Goal: Transaction & Acquisition: Purchase product/service

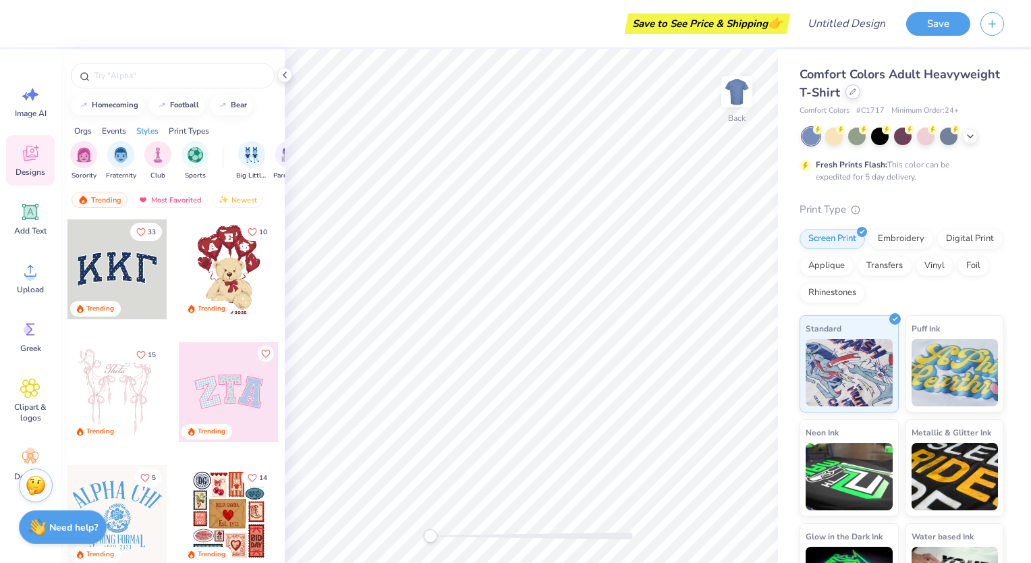
click at [856, 92] on icon at bounding box center [852, 91] width 7 height 7
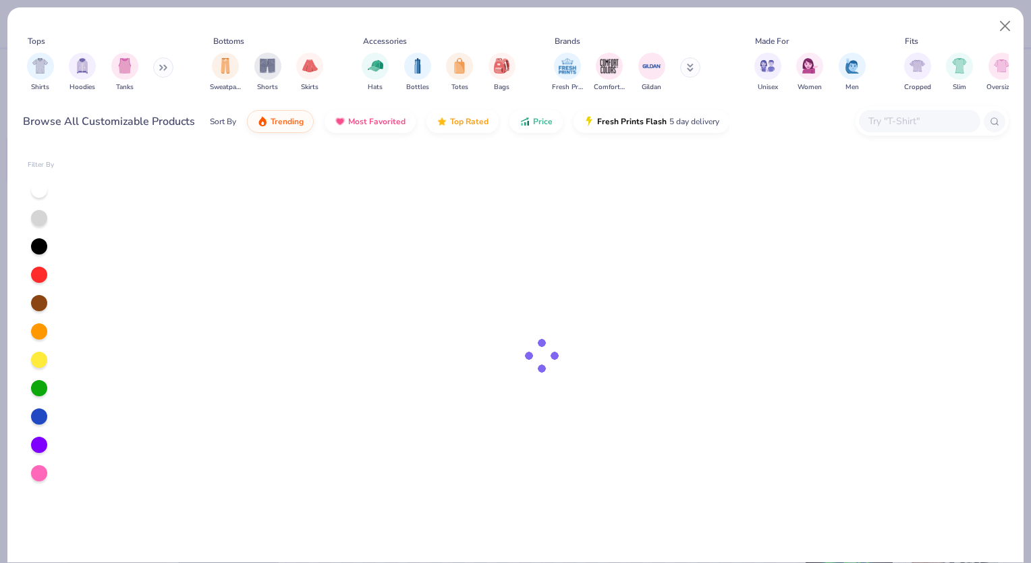
click at [916, 117] on input "text" at bounding box center [919, 121] width 104 height 16
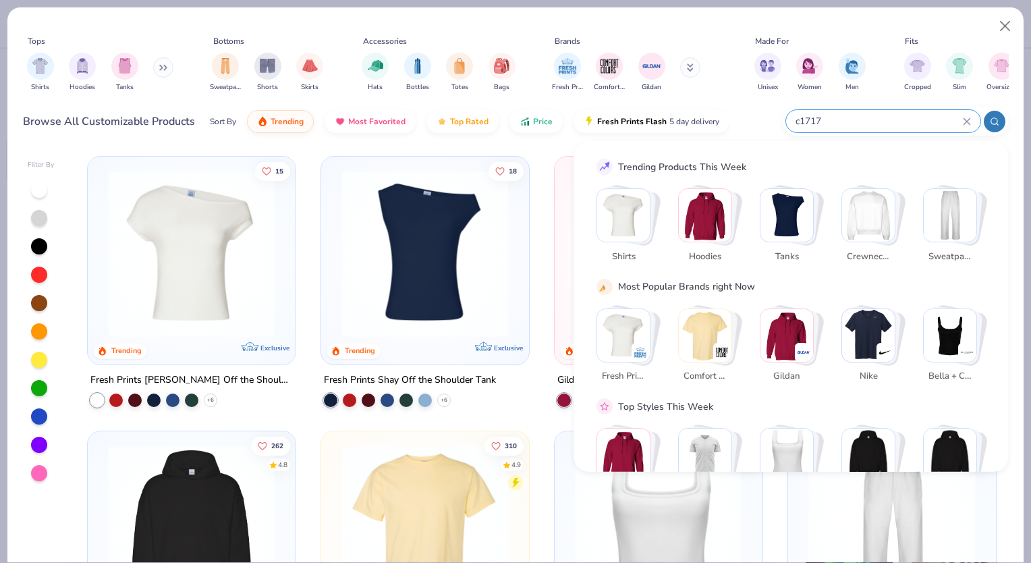
type input "c1717"
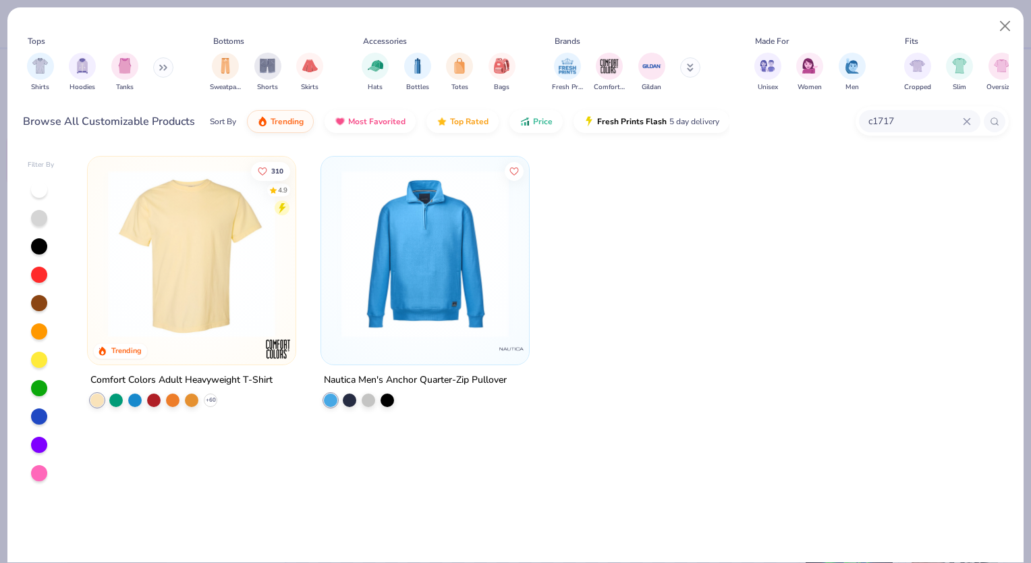
click at [38, 197] on div at bounding box center [39, 190] width 18 height 18
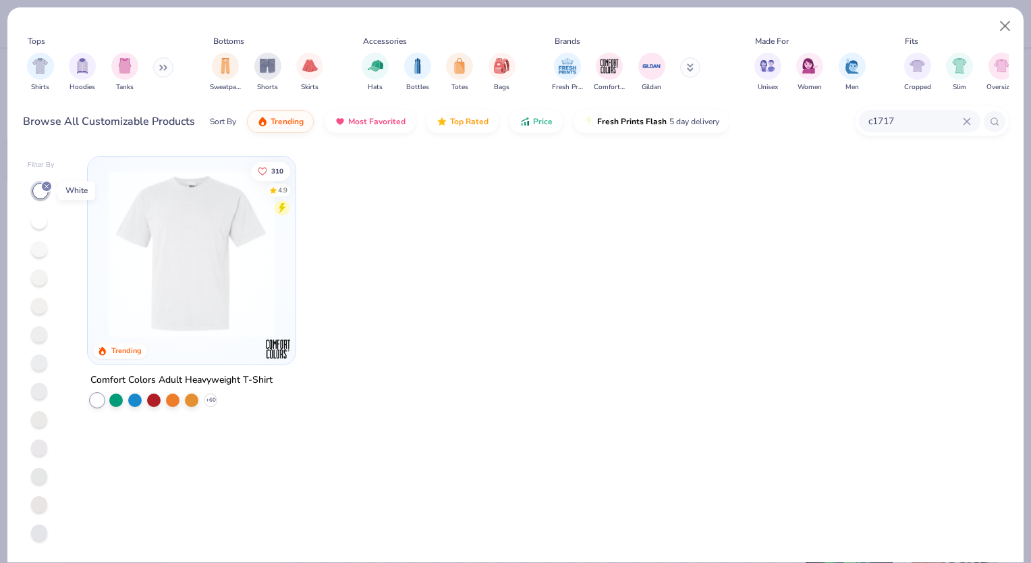
click at [46, 186] on icon at bounding box center [47, 186] width 8 height 8
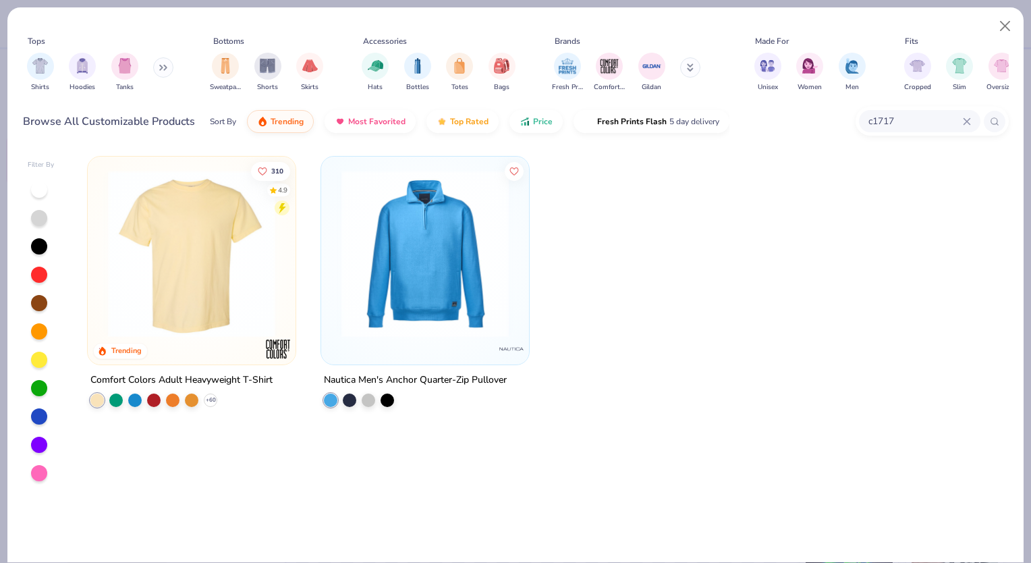
click at [38, 215] on div at bounding box center [39, 218] width 16 height 16
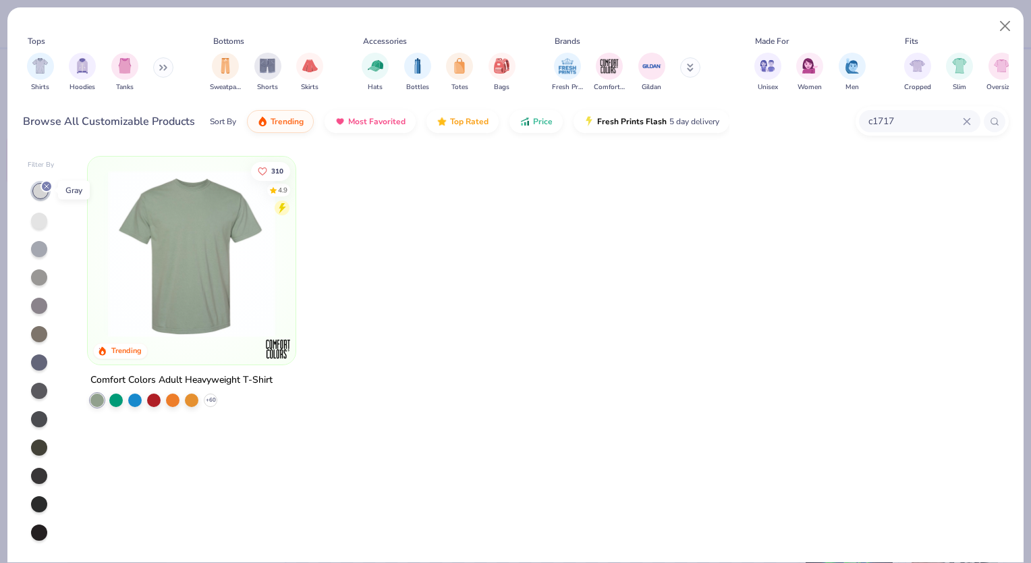
click at [45, 185] on icon at bounding box center [47, 186] width 8 height 8
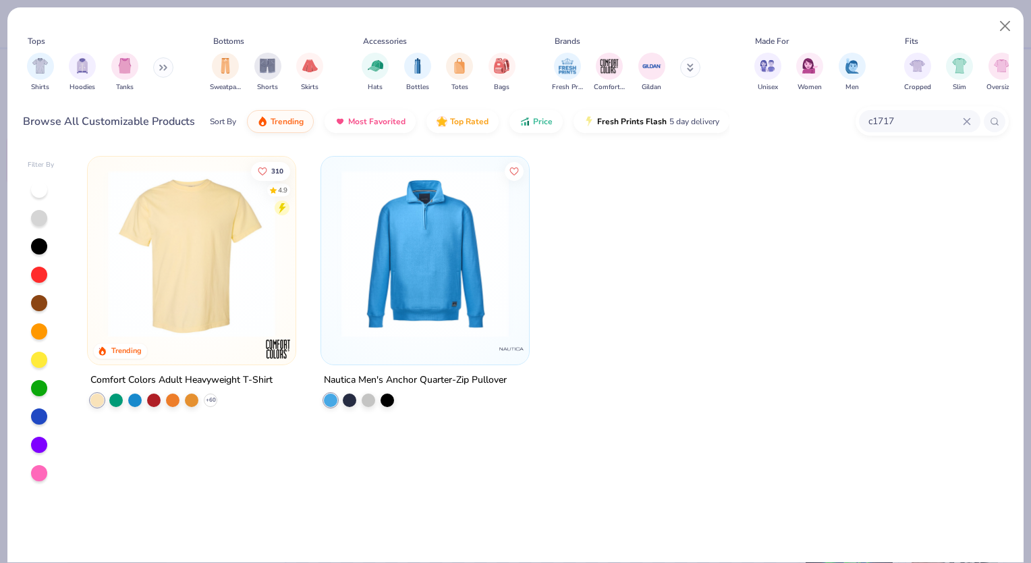
click at [38, 242] on div at bounding box center [39, 246] width 16 height 16
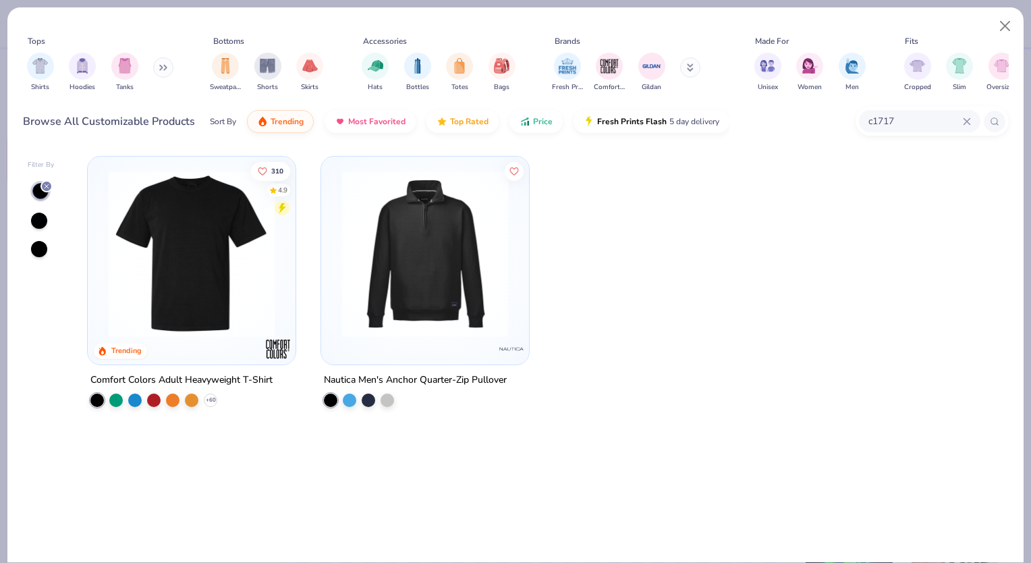
click at [47, 185] on icon at bounding box center [47, 186] width 8 height 8
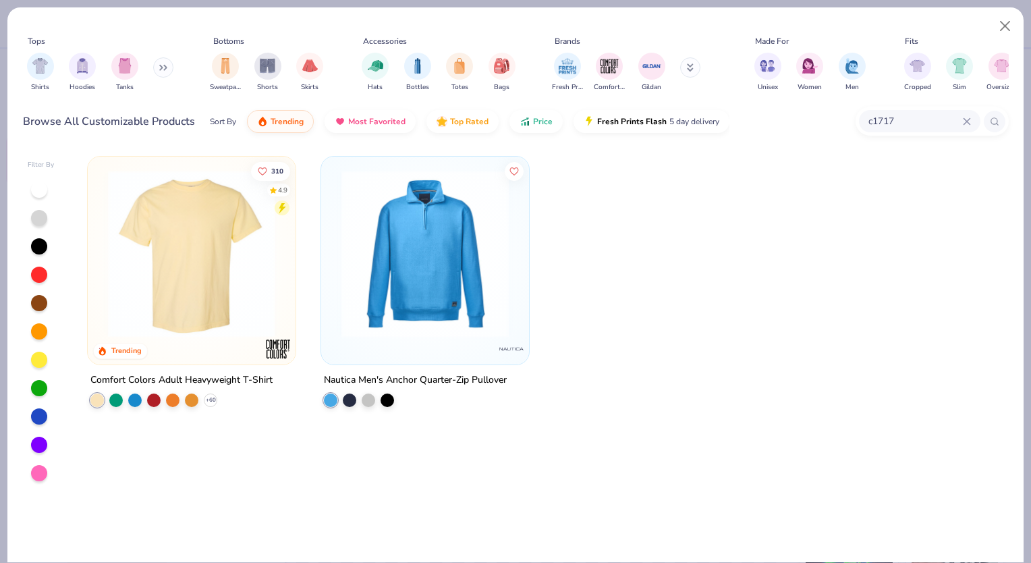
click at [43, 271] on div at bounding box center [39, 275] width 16 height 16
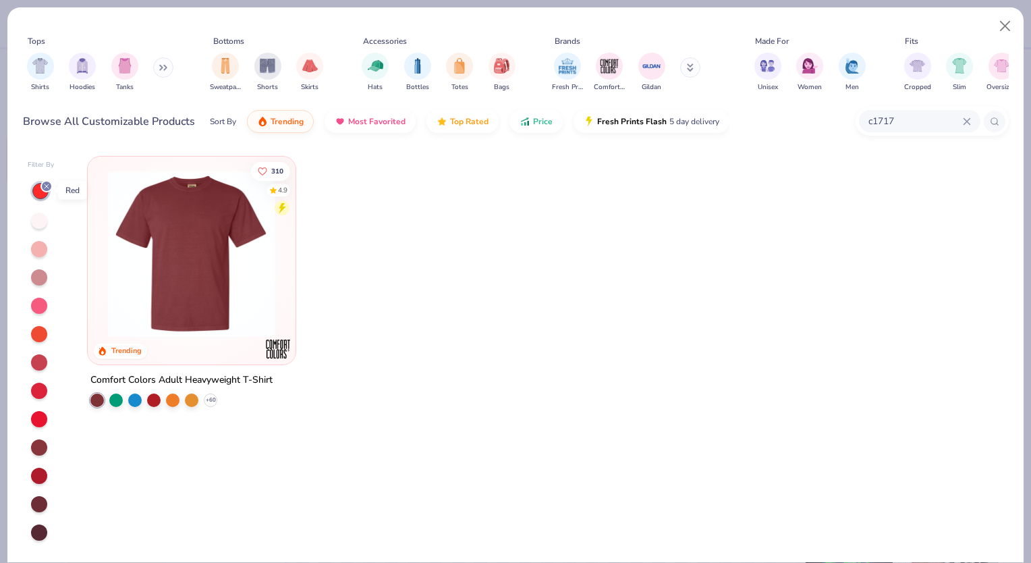
click at [45, 187] on line at bounding box center [47, 186] width 4 height 4
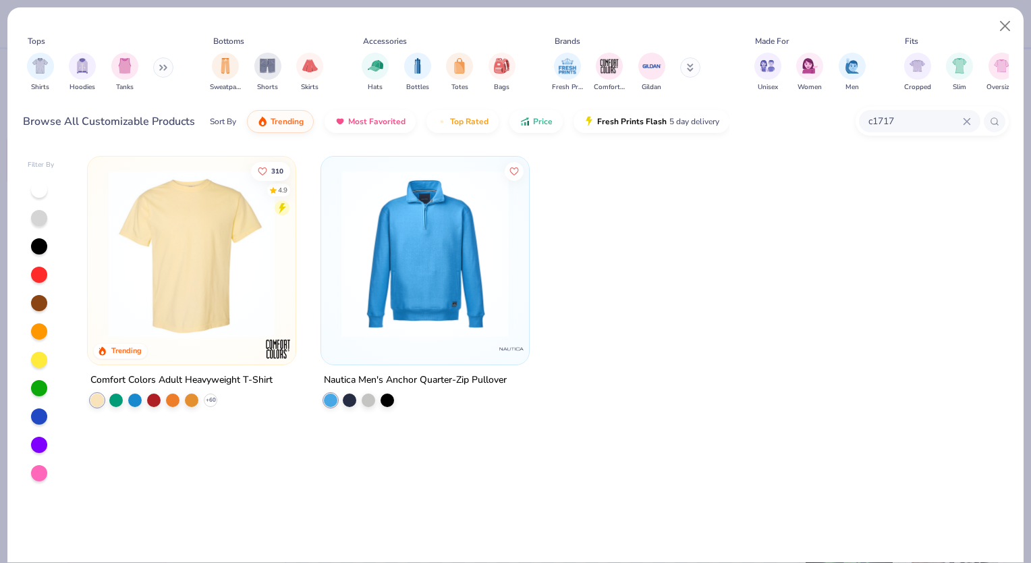
click at [40, 305] on div at bounding box center [39, 303] width 16 height 16
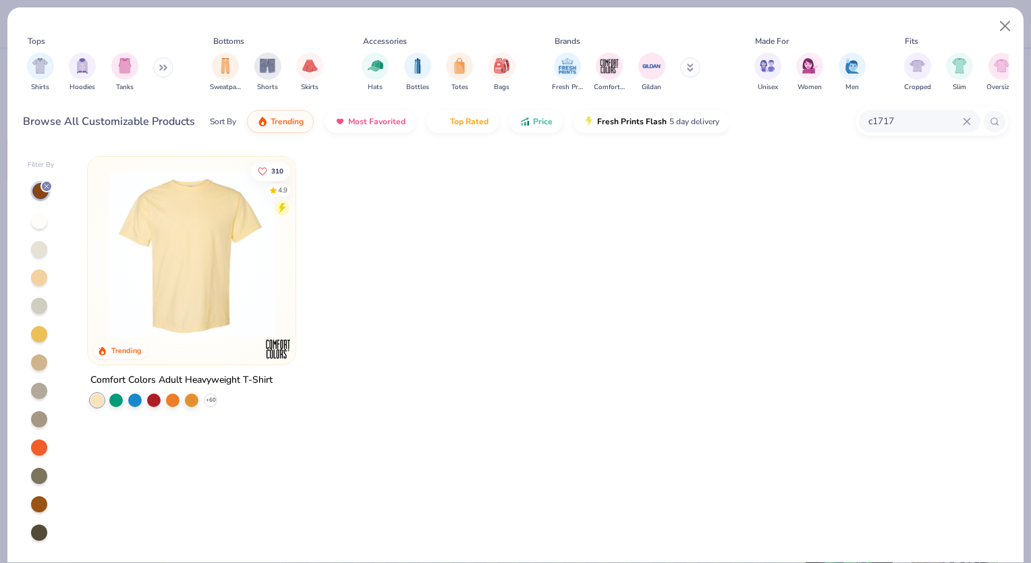
click at [47, 190] on div at bounding box center [46, 186] width 12 height 12
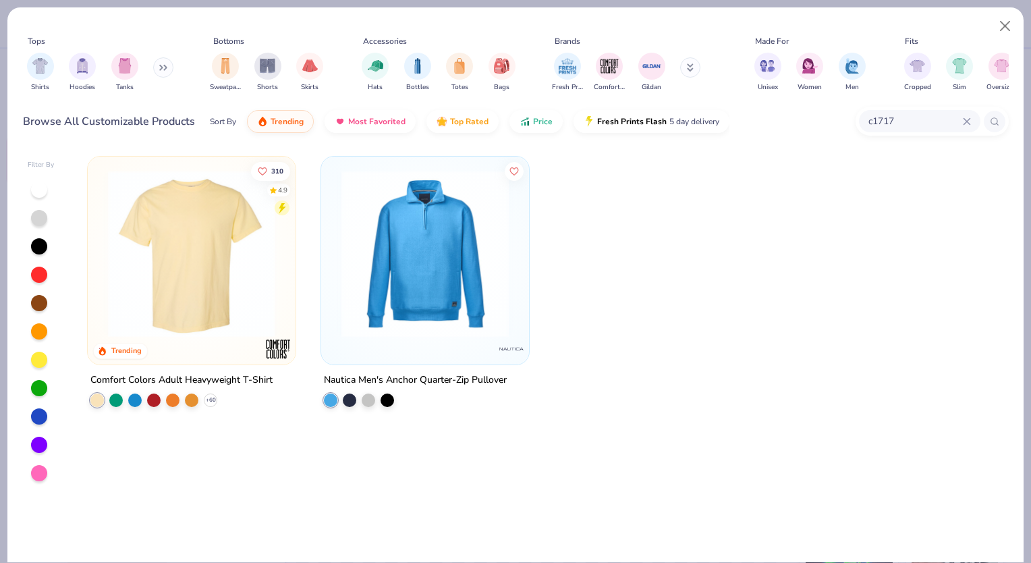
click at [43, 325] on div at bounding box center [39, 331] width 16 height 16
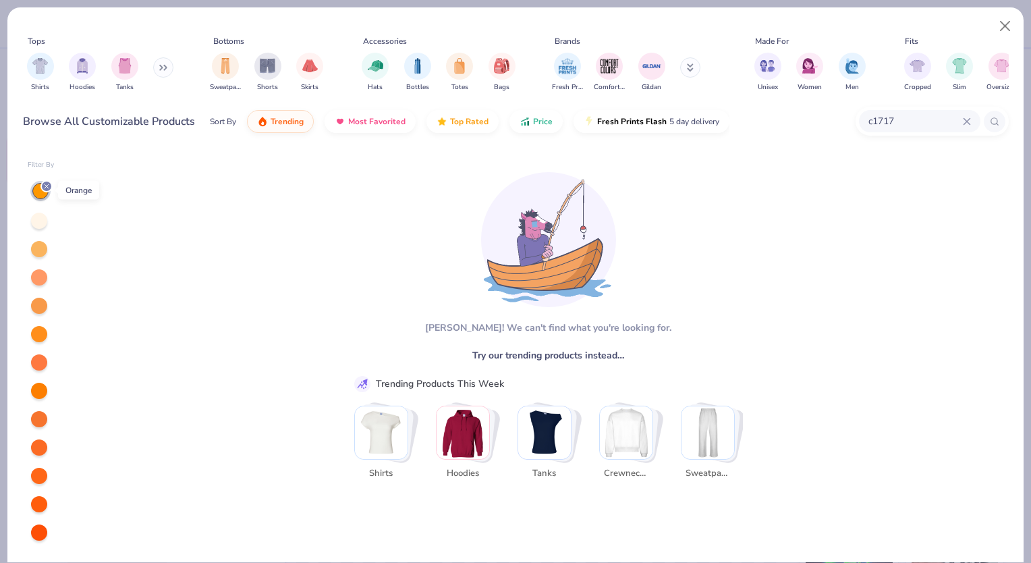
click at [43, 182] on icon at bounding box center [47, 186] width 8 height 8
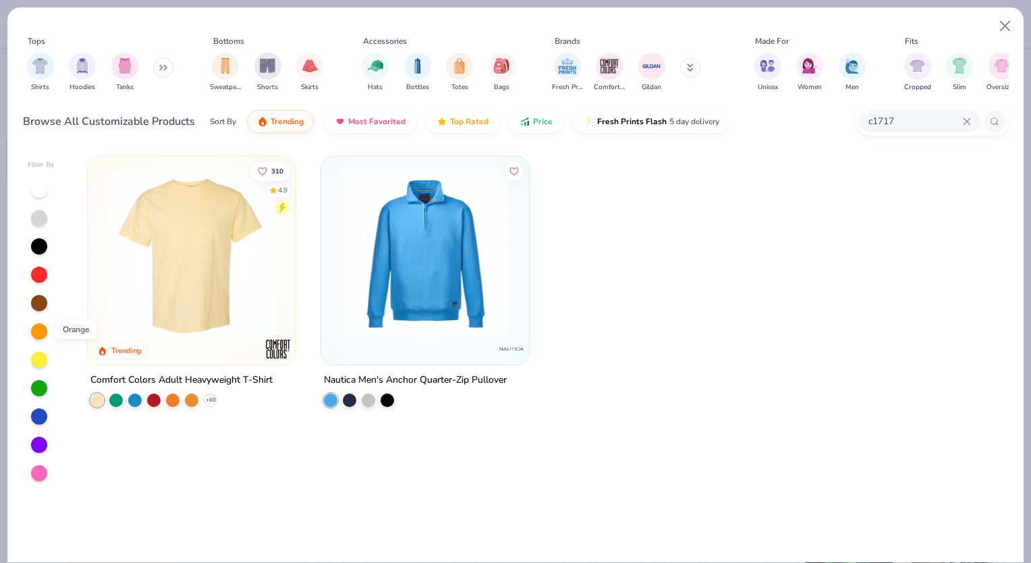
click at [36, 328] on div at bounding box center [39, 331] width 16 height 16
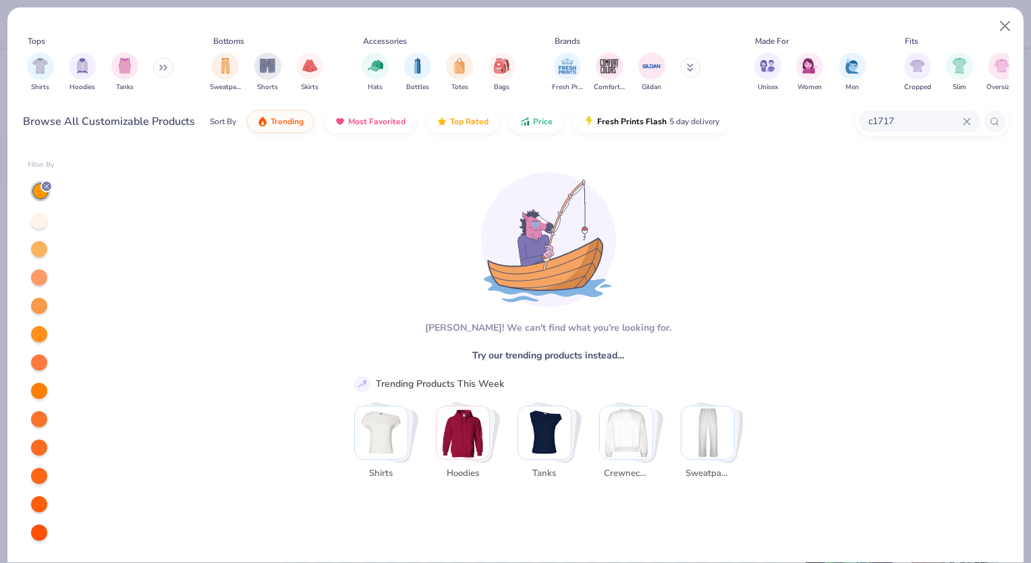
click at [49, 188] on icon at bounding box center [47, 186] width 8 height 8
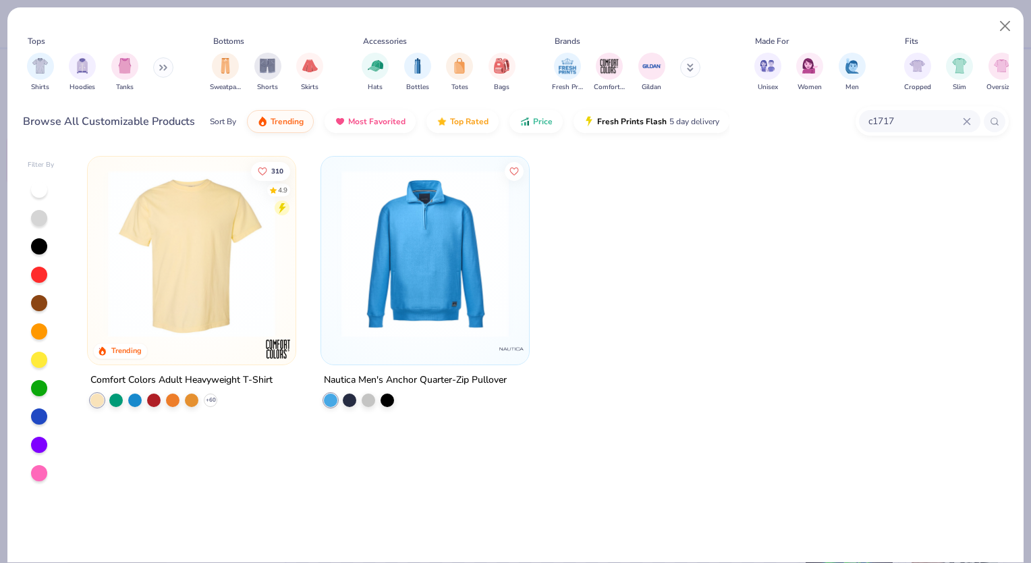
click at [38, 352] on div at bounding box center [39, 360] width 16 height 16
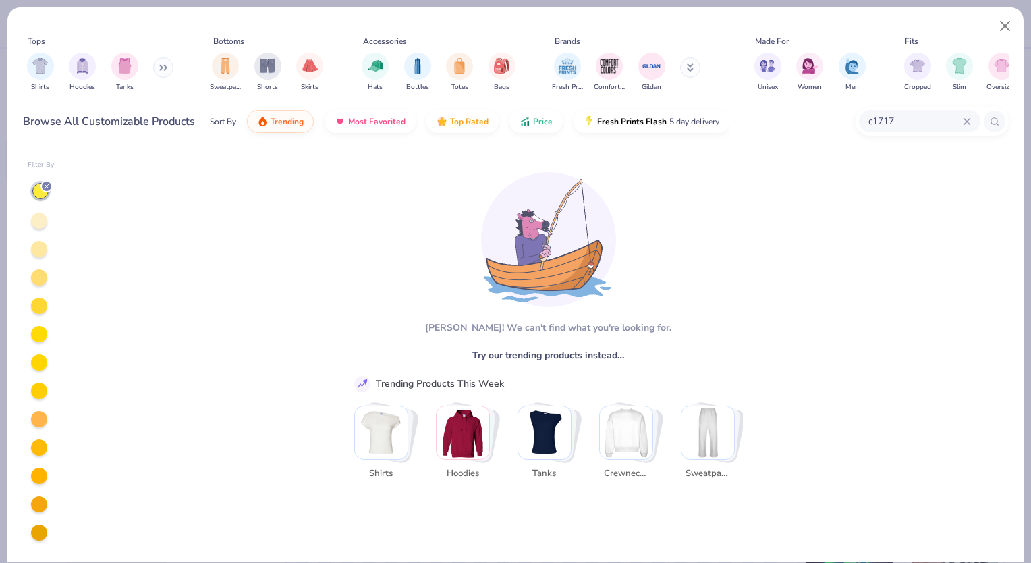
click at [39, 184] on div at bounding box center [40, 191] width 16 height 16
click at [47, 188] on icon at bounding box center [47, 186] width 8 height 8
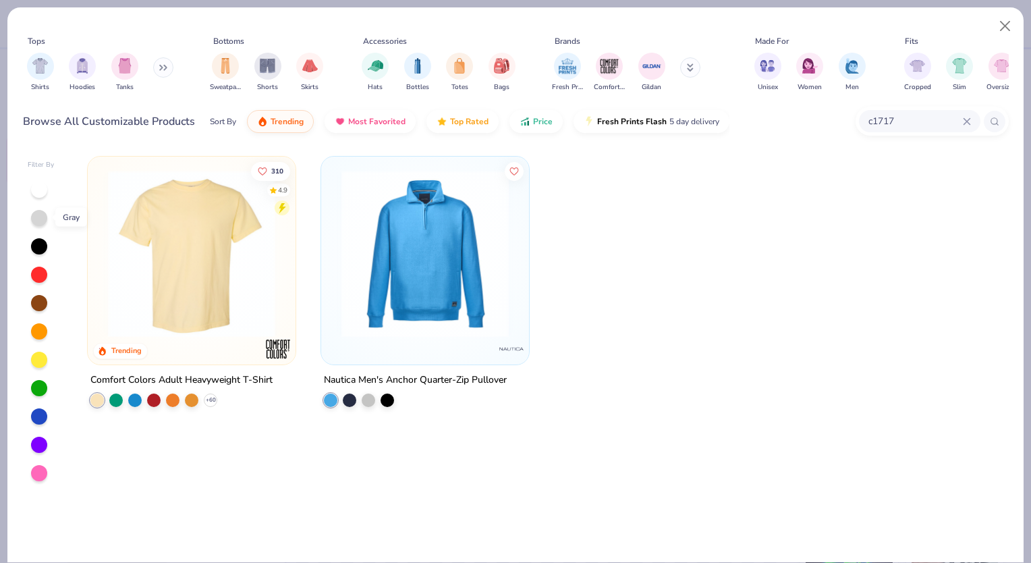
click at [36, 215] on div at bounding box center [39, 218] width 16 height 16
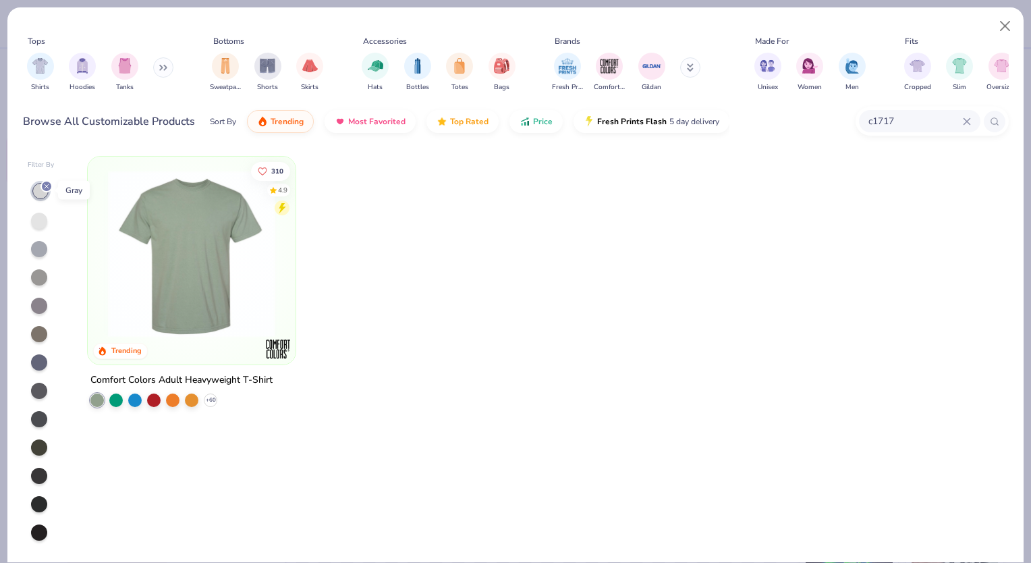
click at [47, 182] on icon at bounding box center [47, 186] width 8 height 8
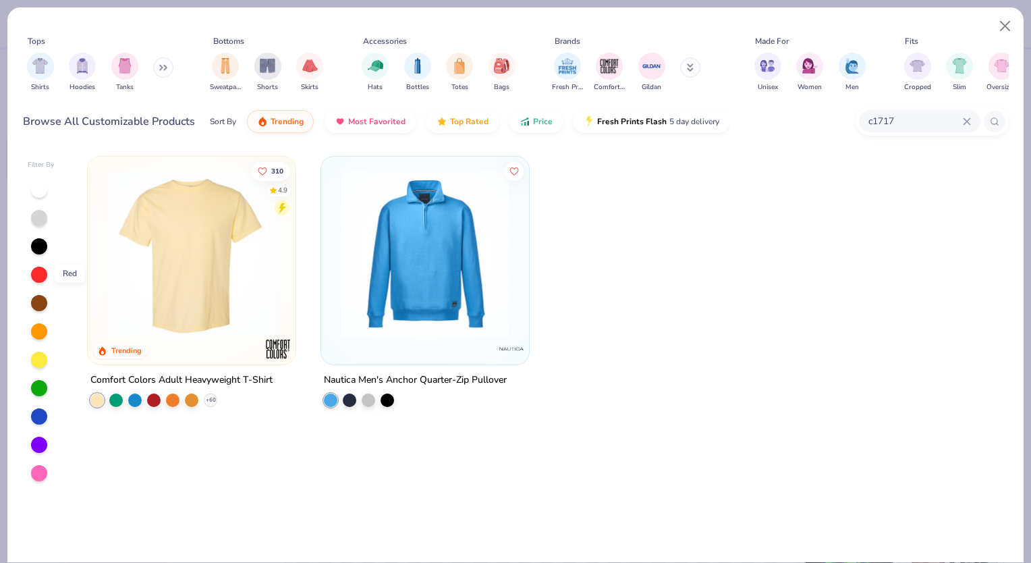
click at [43, 275] on div at bounding box center [39, 275] width 16 height 16
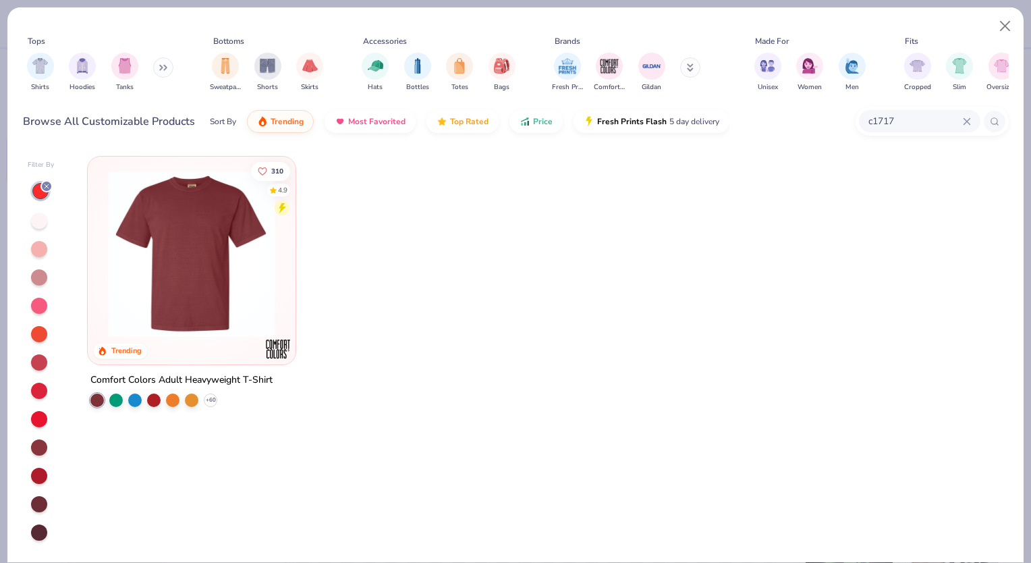
click at [48, 190] on div at bounding box center [46, 186] width 12 height 12
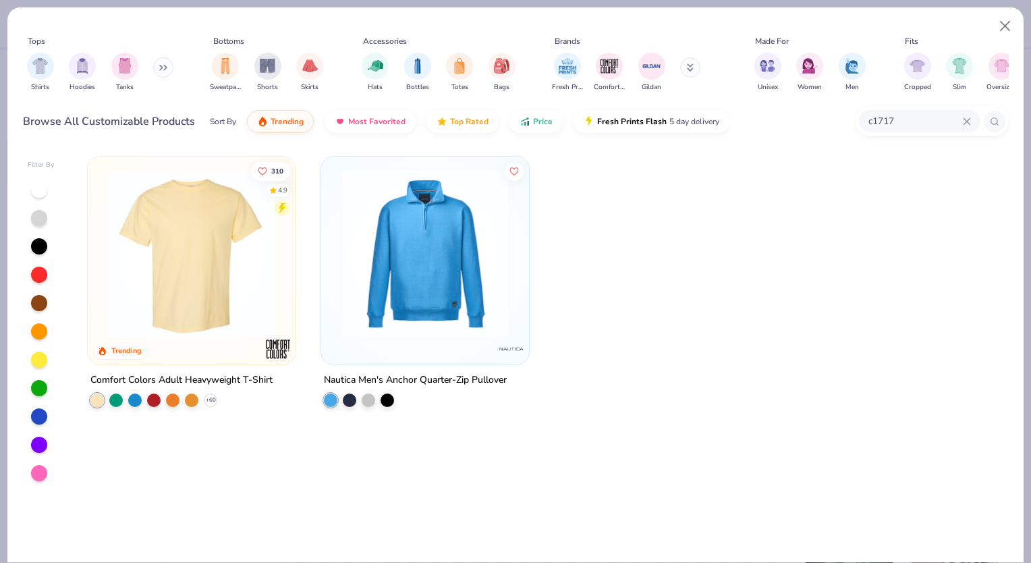
click at [39, 385] on div at bounding box center [39, 388] width 16 height 16
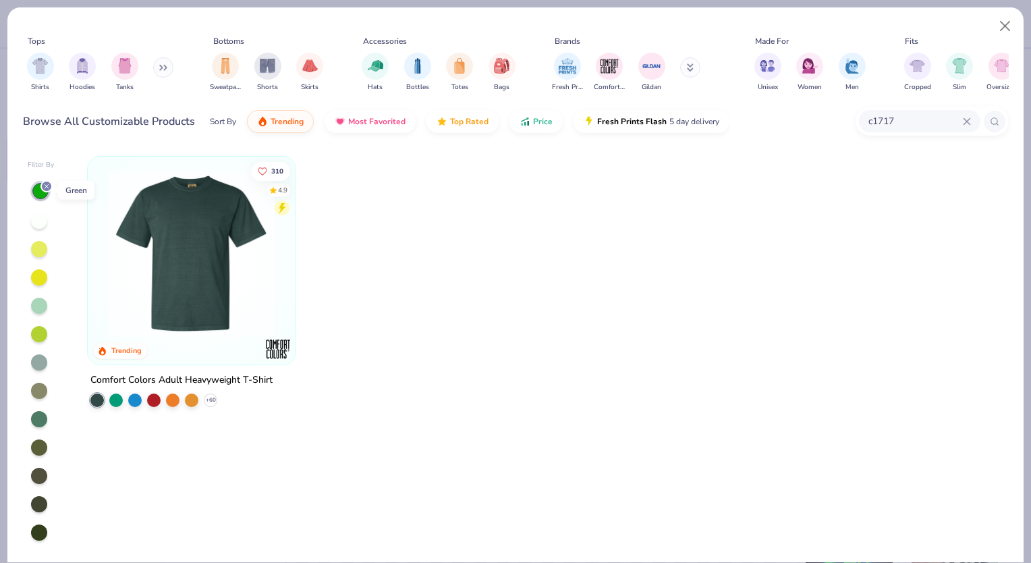
click at [40, 182] on div at bounding box center [46, 186] width 12 height 12
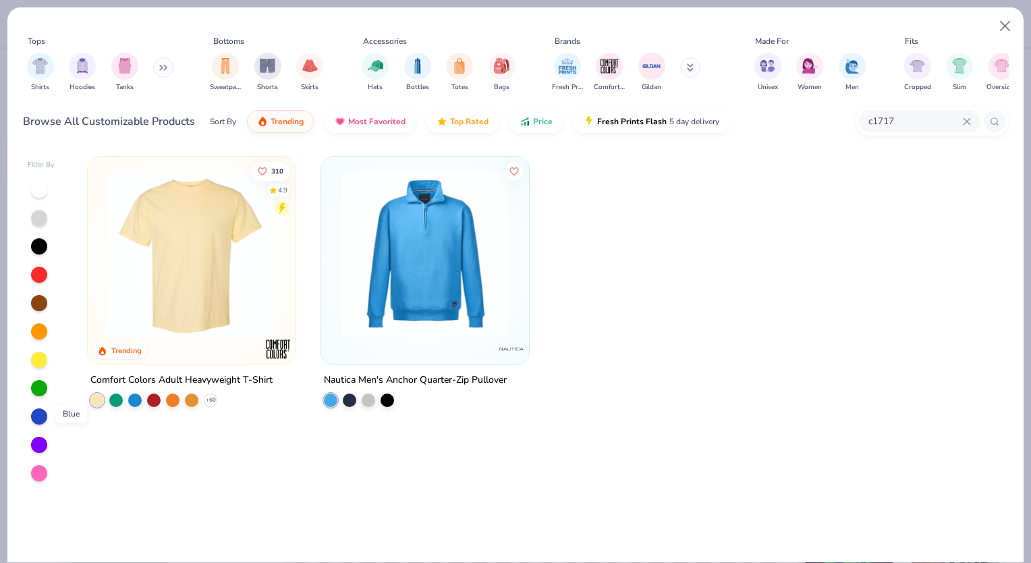
click at [47, 414] on div at bounding box center [41, 331] width 27 height 301
click at [34, 412] on div at bounding box center [39, 416] width 16 height 16
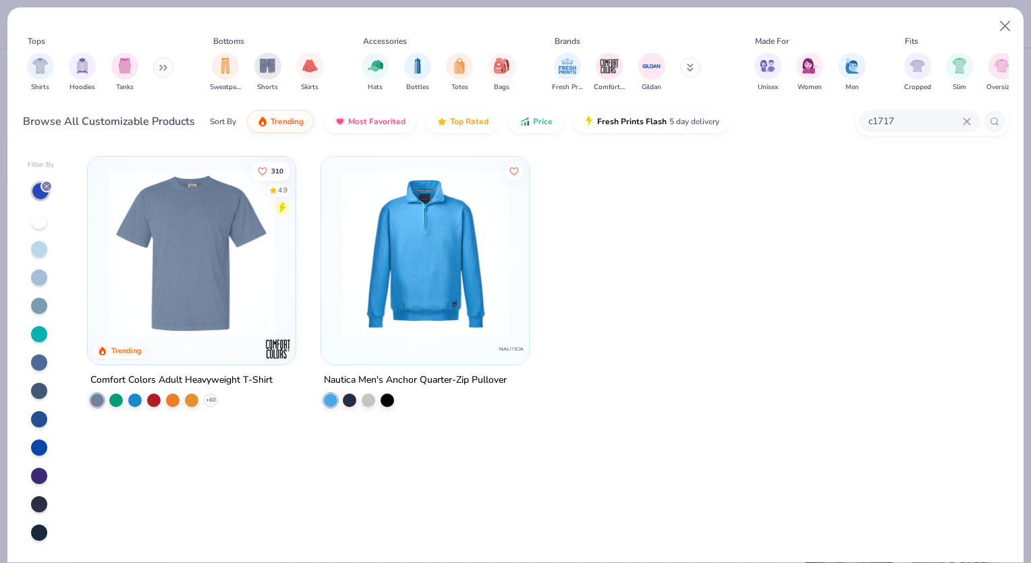
click at [49, 188] on icon at bounding box center [47, 186] width 8 height 8
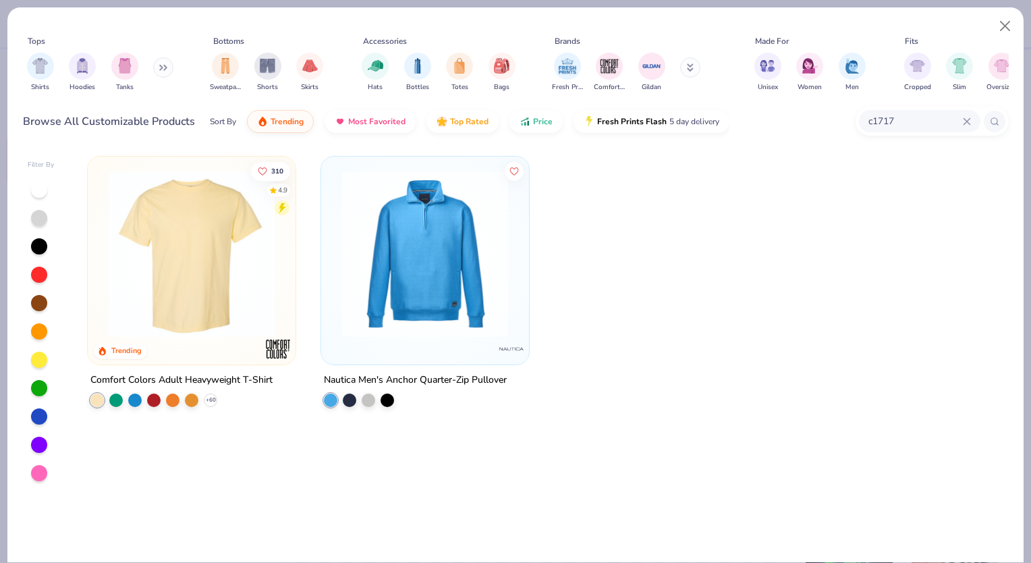
click at [38, 439] on div at bounding box center [39, 445] width 16 height 16
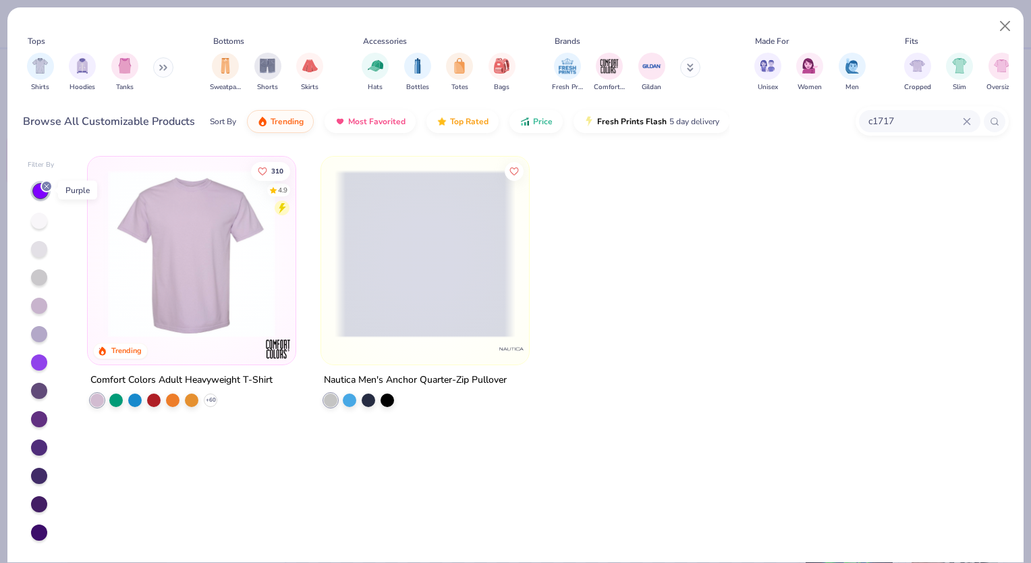
click at [43, 185] on icon at bounding box center [47, 186] width 8 height 8
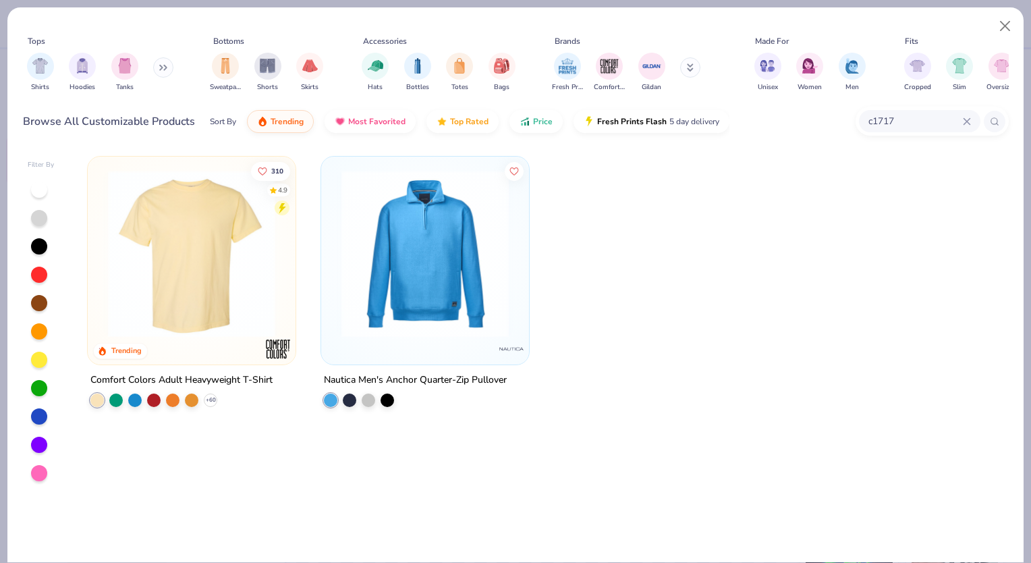
click at [39, 471] on div at bounding box center [39, 473] width 16 height 16
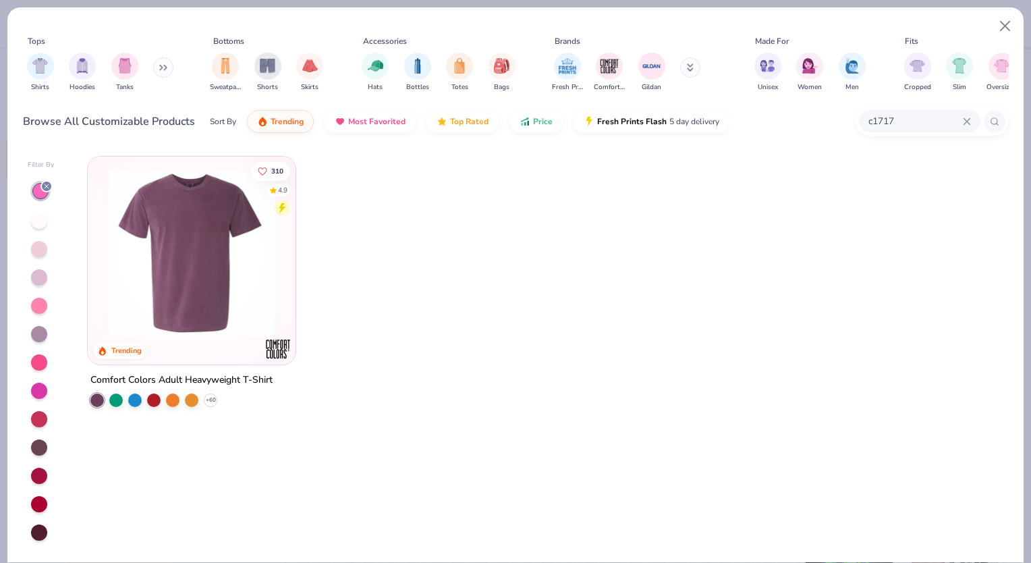
click at [44, 190] on div at bounding box center [46, 186] width 12 height 12
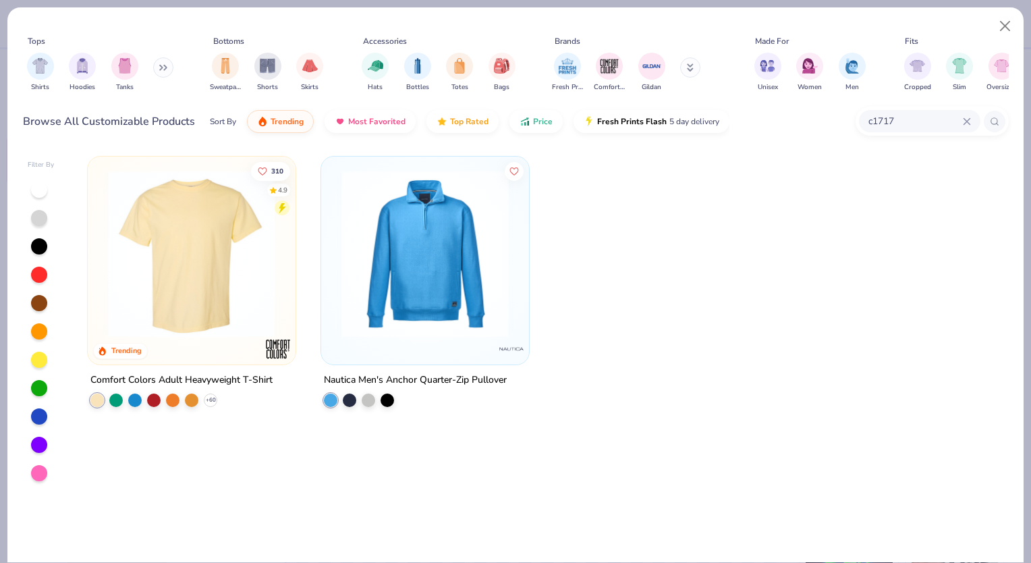
click at [38, 197] on div at bounding box center [39, 190] width 18 height 18
